Goal: Contribute content: Add original content to the website for others to see

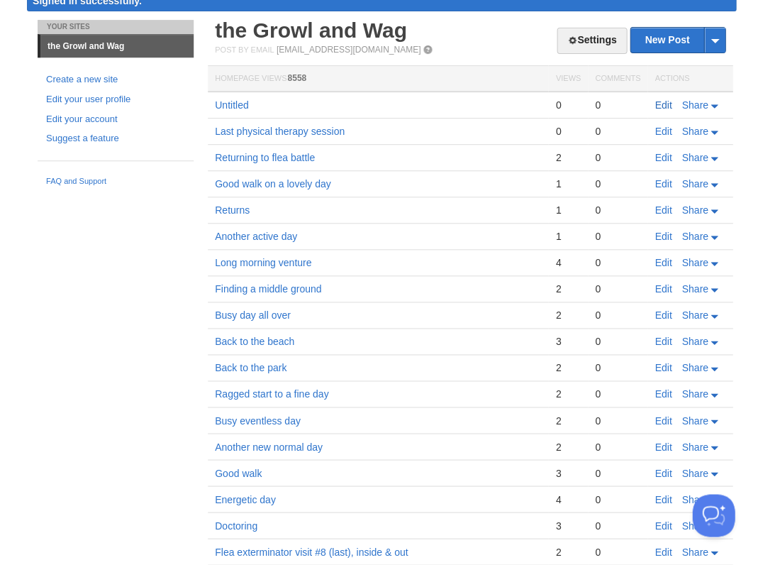
click at [661, 102] on link "Edit" at bounding box center [663, 104] width 17 height 11
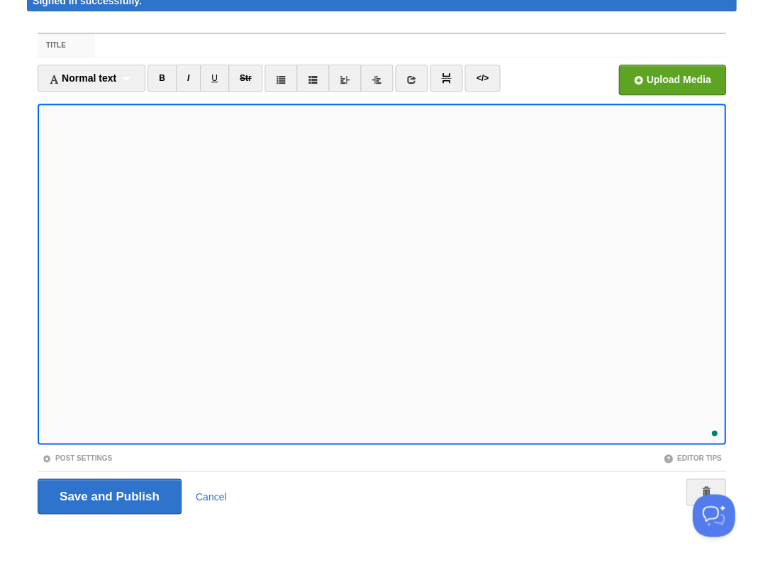
scroll to position [74, 0]
click at [108, 494] on input "Save and Publish" at bounding box center [110, 495] width 144 height 35
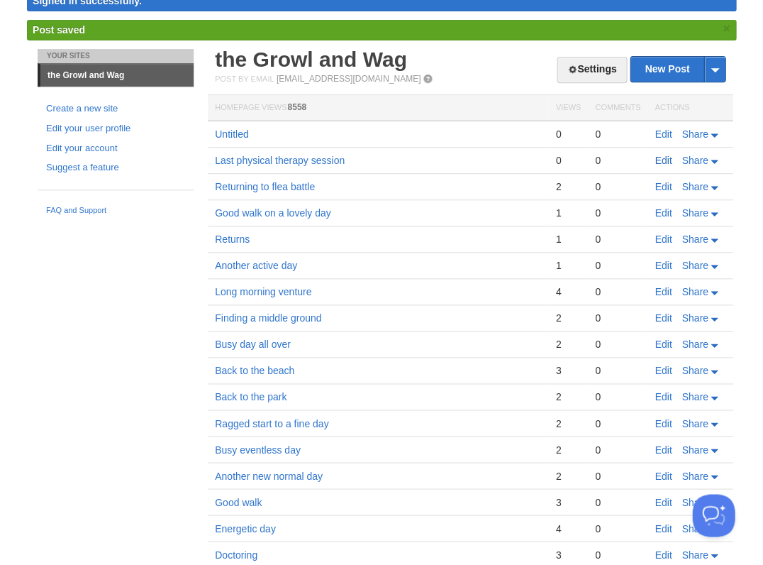
click at [662, 157] on link "Edit" at bounding box center [663, 160] width 17 height 11
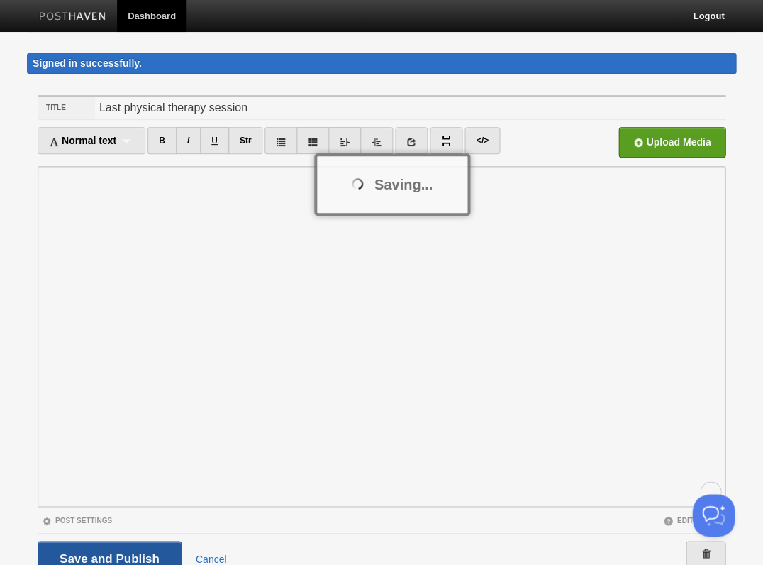
scroll to position [9, 0]
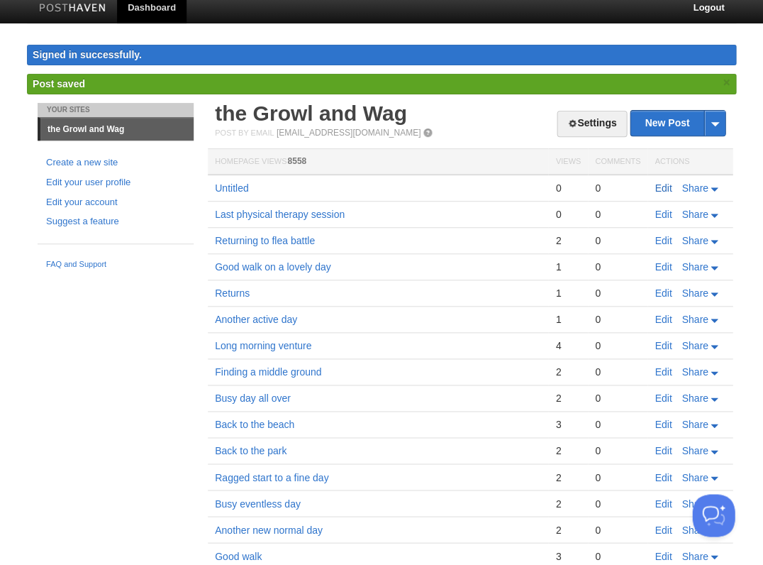
click at [659, 182] on link "Edit" at bounding box center [663, 187] width 17 height 11
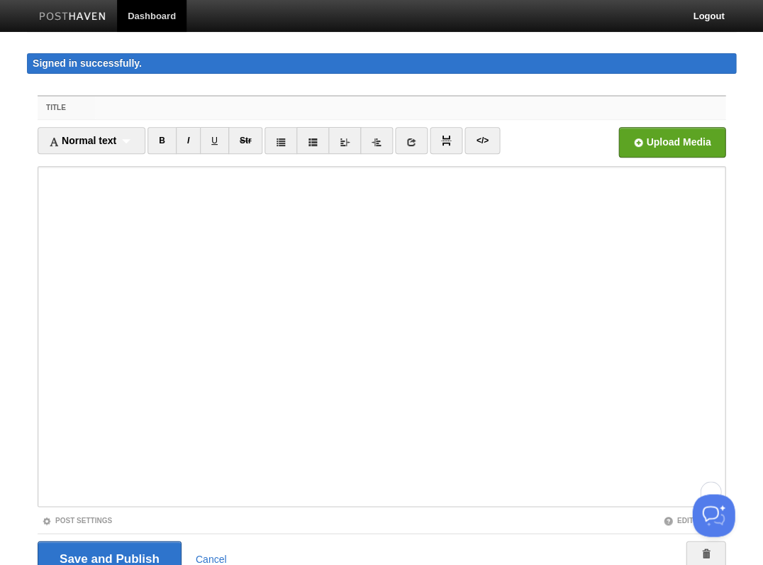
click at [112, 102] on input "Title" at bounding box center [410, 107] width 631 height 23
type input "Q"
type input "[PERSON_NAME] then clear"
type input "D"
type input "[PERSON_NAME] returns"
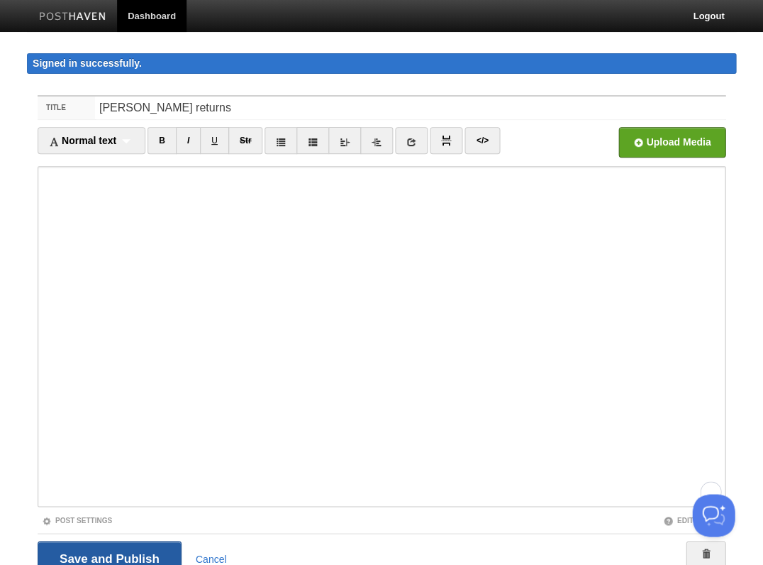
click at [108, 556] on input "Save and Publish" at bounding box center [110, 557] width 144 height 35
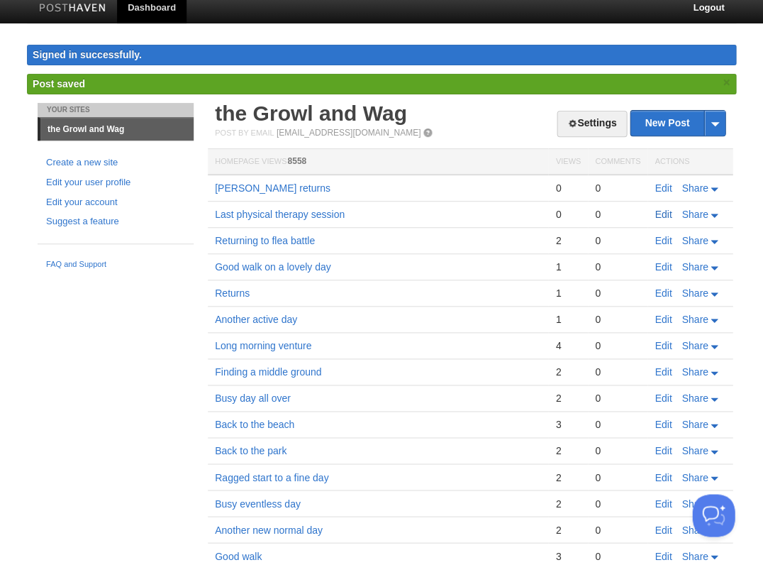
click at [664, 209] on link "Edit" at bounding box center [663, 214] width 17 height 11
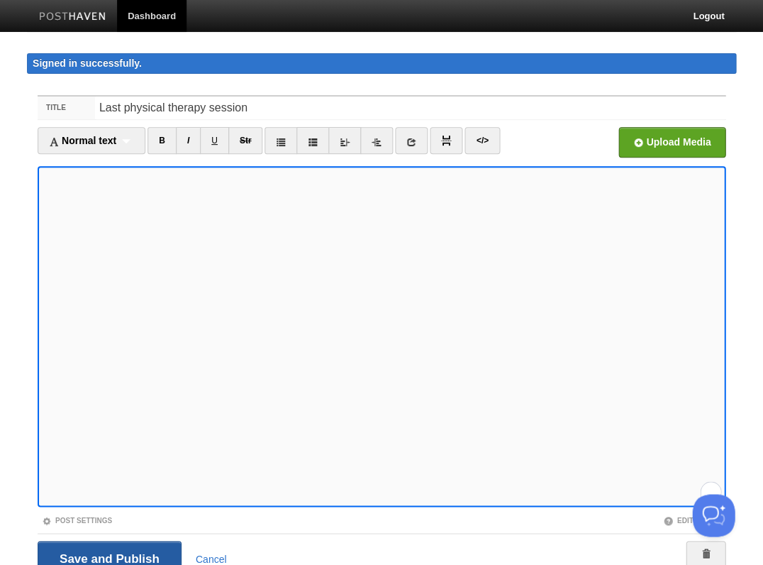
click at [115, 550] on input "Save and Publish" at bounding box center [110, 557] width 144 height 35
